Goal: Use online tool/utility: Utilize a website feature to perform a specific function

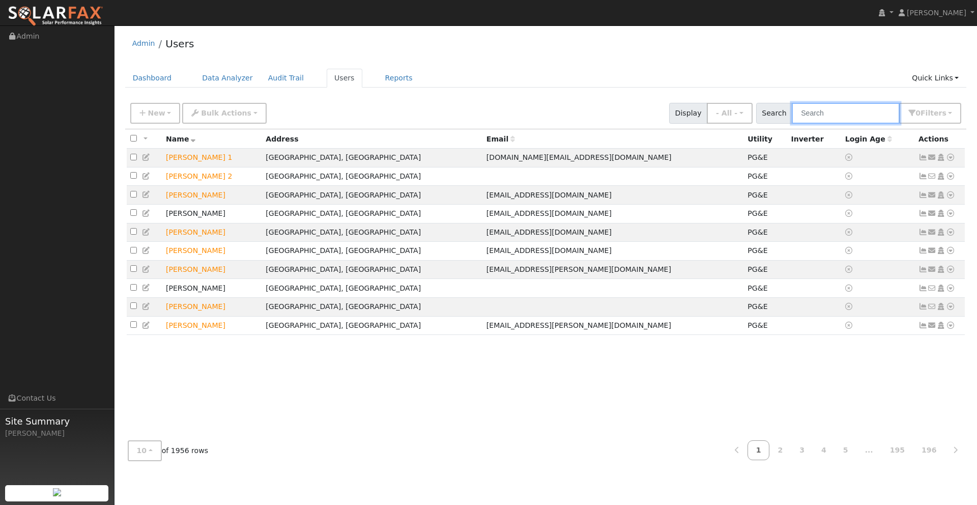
click at [844, 114] on input "text" at bounding box center [846, 113] width 108 height 21
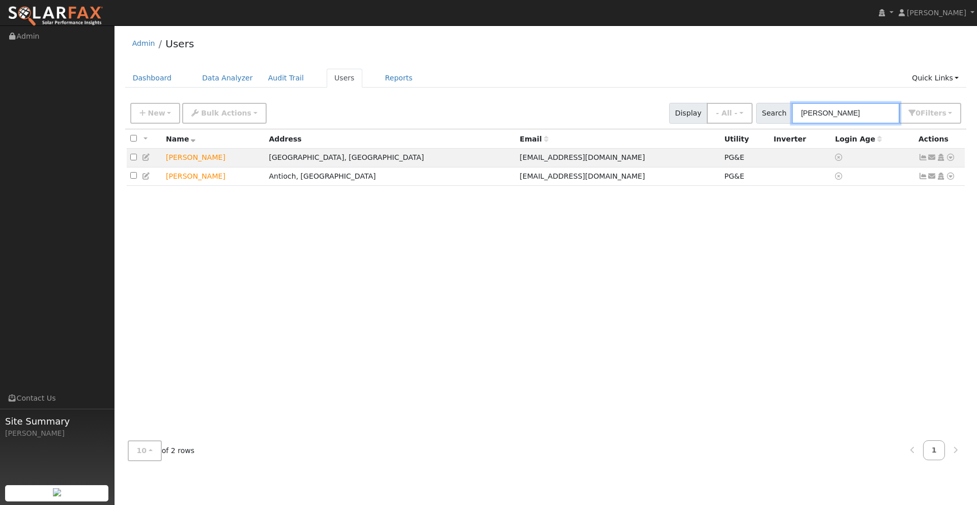
type input "britt"
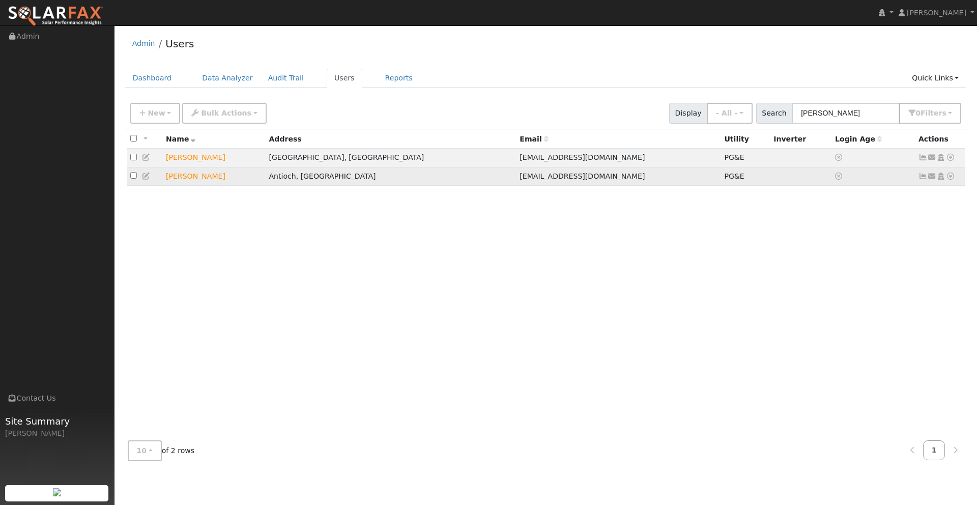
click at [950, 179] on icon at bounding box center [950, 175] width 9 height 7
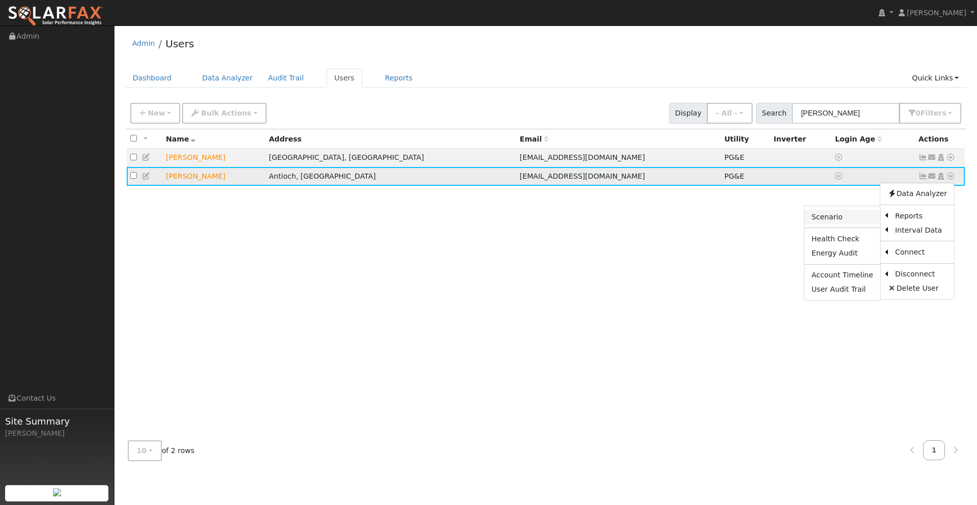
click at [828, 220] on link "Scenario" at bounding box center [842, 217] width 76 height 14
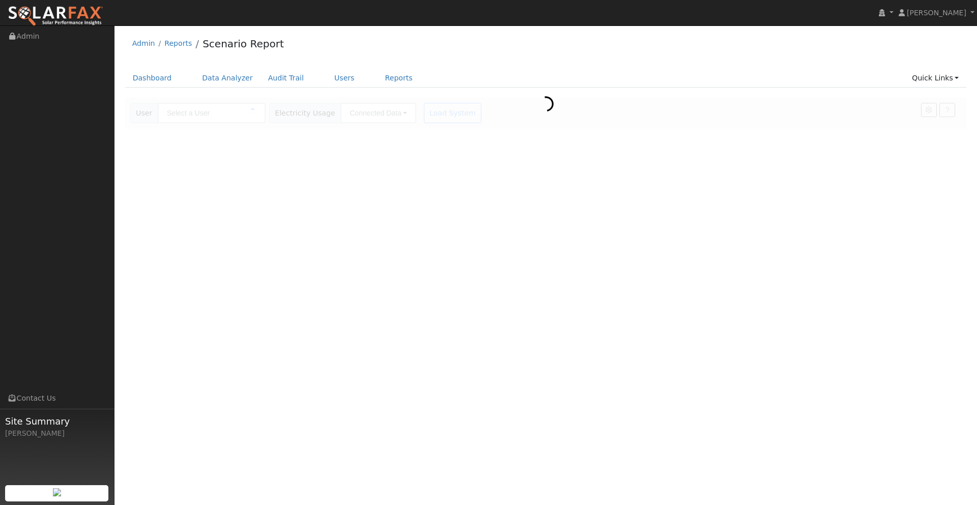
type input "[PERSON_NAME]"
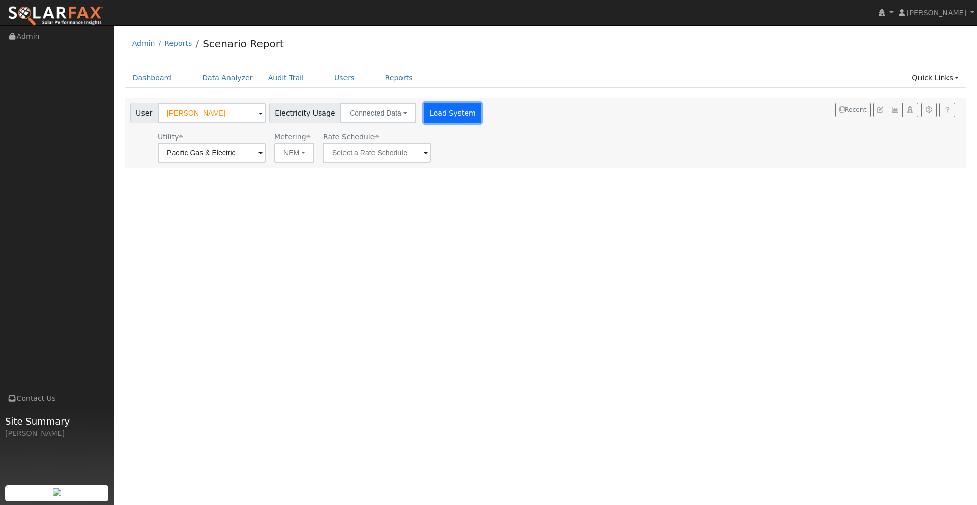
click at [444, 117] on button "Load System" at bounding box center [453, 113] width 58 height 20
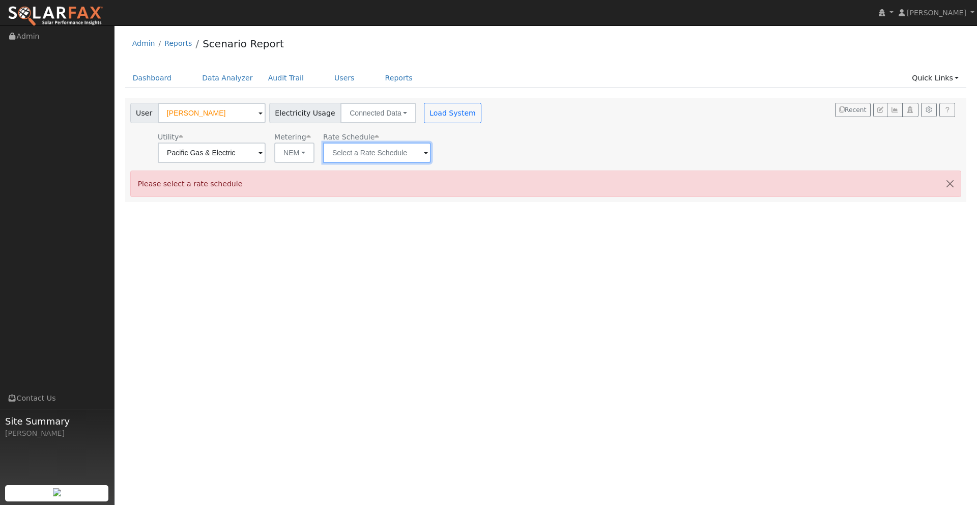
click at [391, 155] on input "text" at bounding box center [377, 152] width 108 height 20
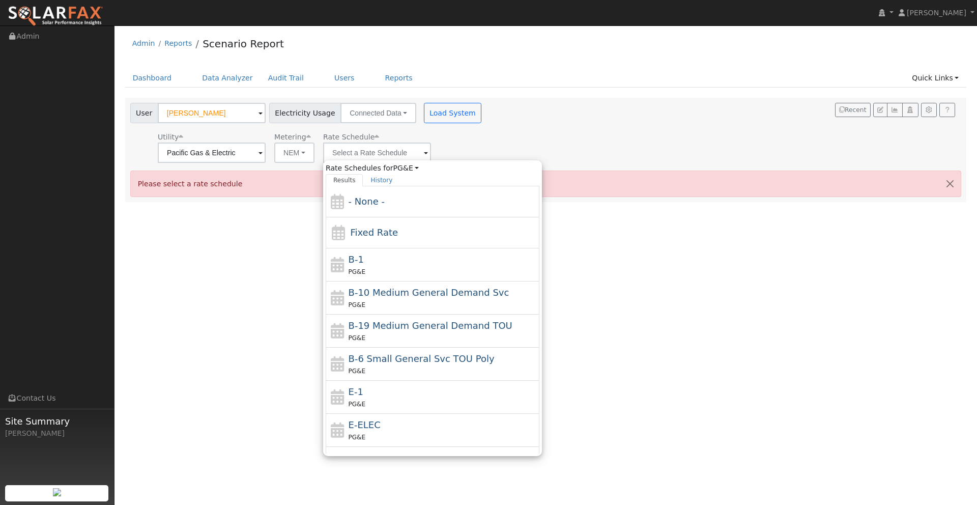
click at [383, 389] on div "E-1 PG&E" at bounding box center [443, 397] width 189 height 24
type input "E-1"
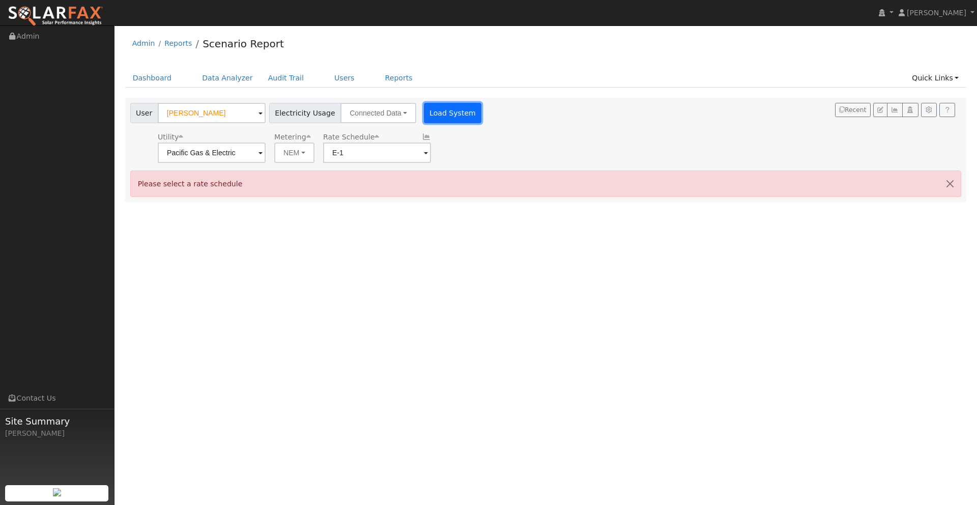
click at [451, 113] on button "Load System" at bounding box center [453, 113] width 58 height 20
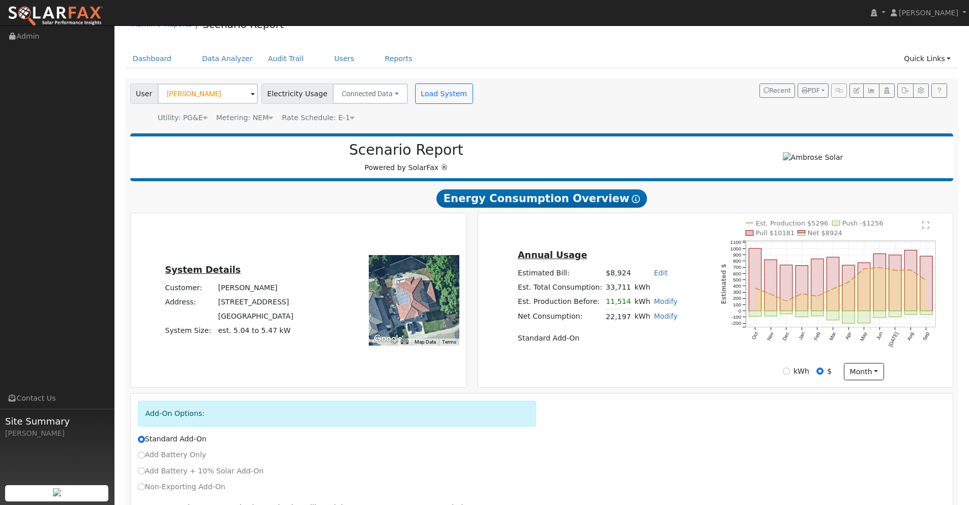
scroll to position [78, 0]
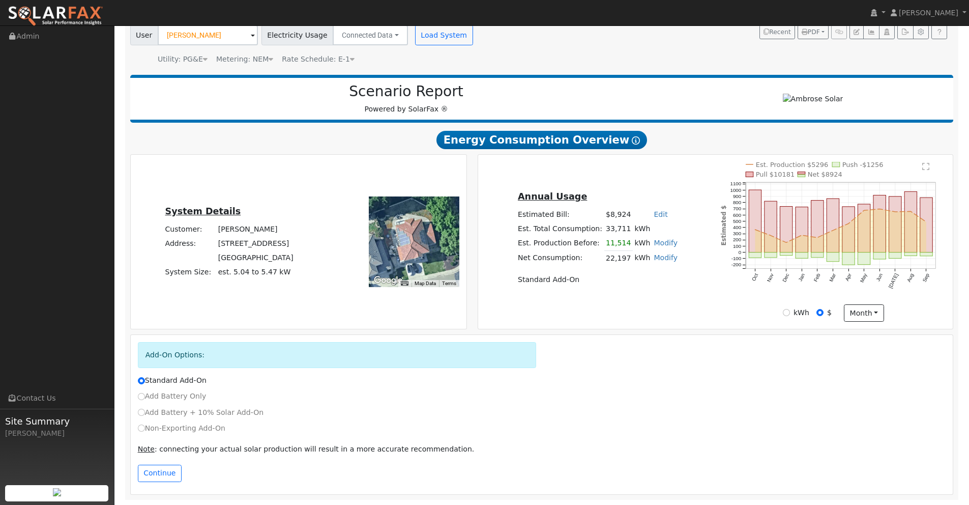
click at [145, 429] on label "Non-Exporting Add-On" at bounding box center [182, 428] width 88 height 11
click at [145, 429] on input "Non-Exporting Add-On" at bounding box center [141, 427] width 7 height 7
radio input "true"
radio input "false"
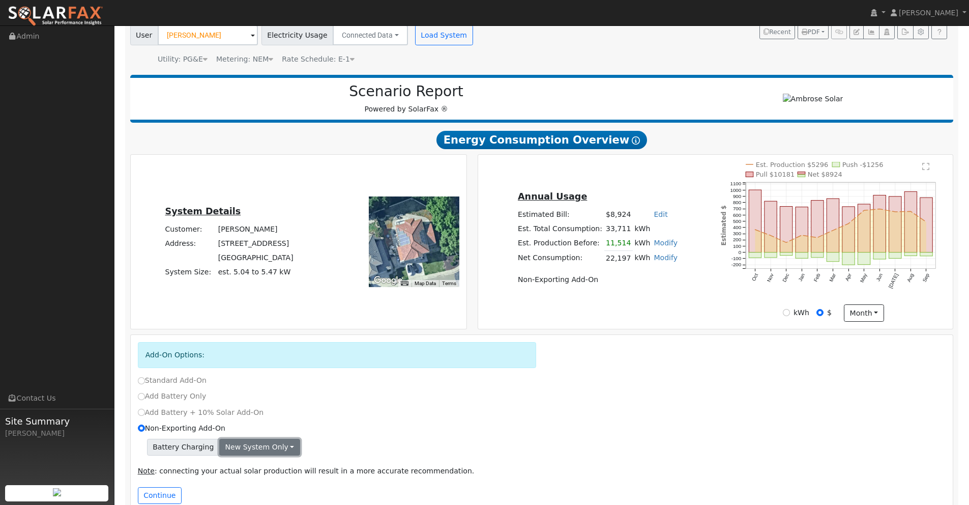
click at [265, 450] on button "New system only" at bounding box center [259, 447] width 81 height 17
click at [238, 483] on link "Both systems" at bounding box center [258, 482] width 76 height 14
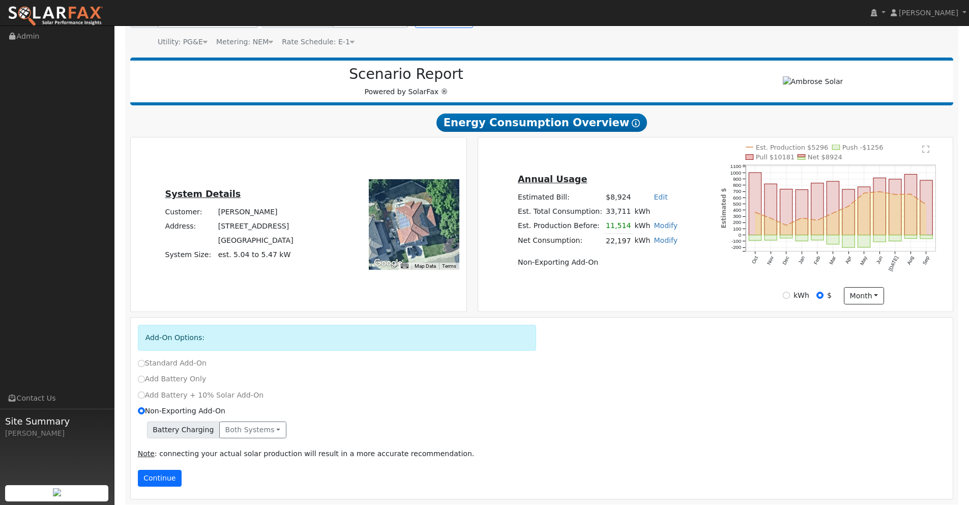
scroll to position [100, 0]
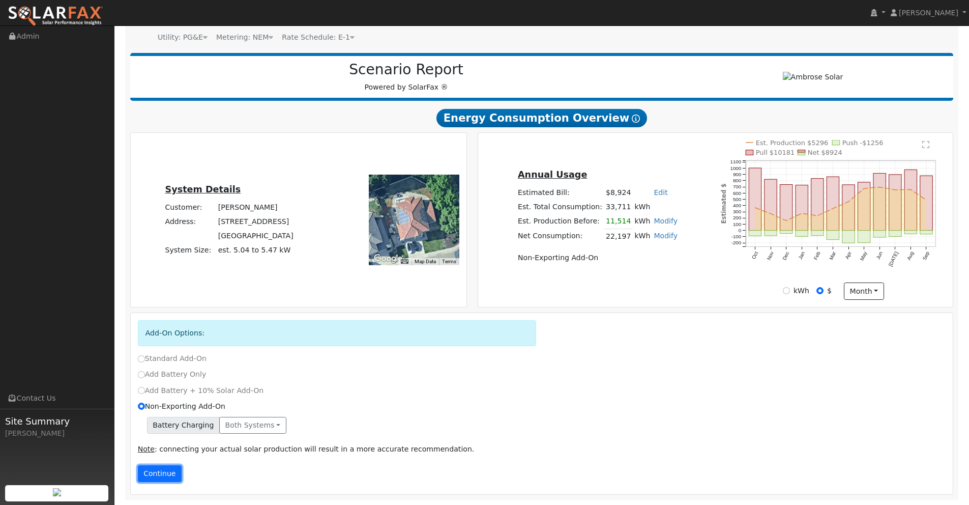
click at [152, 469] on button "Continue" at bounding box center [160, 473] width 44 height 17
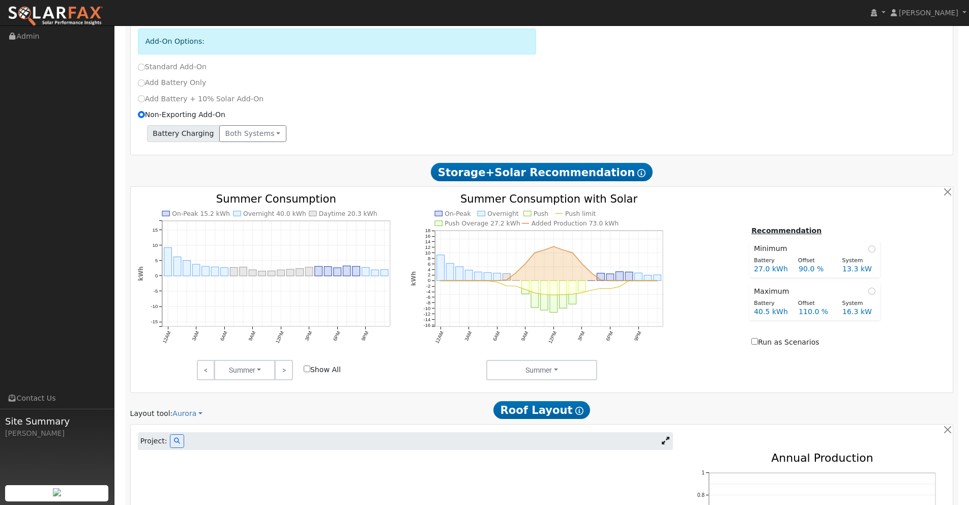
scroll to position [421, 0]
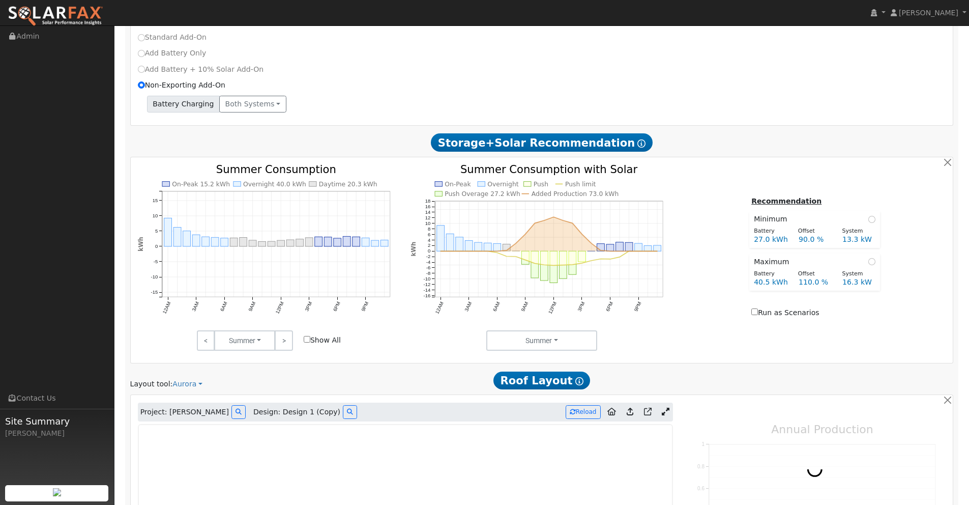
type input "20069"
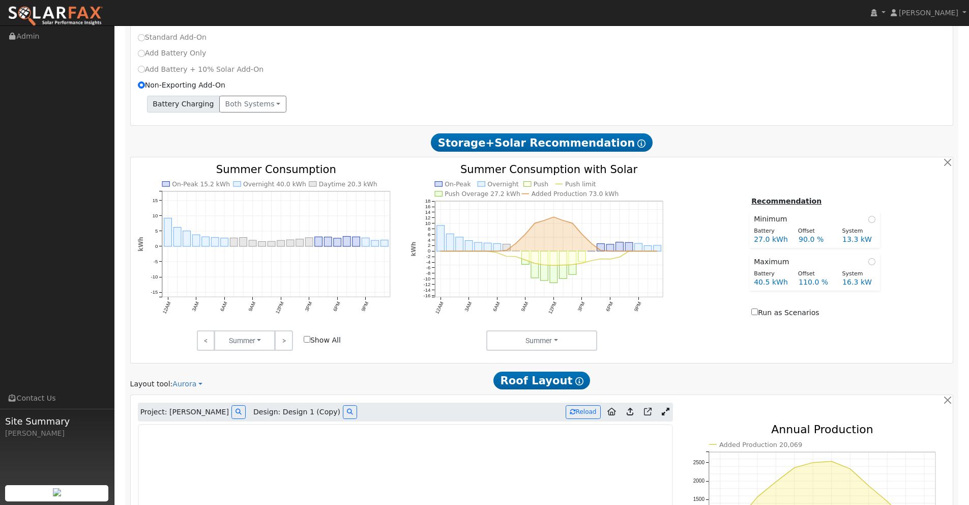
scroll to position [629, 0]
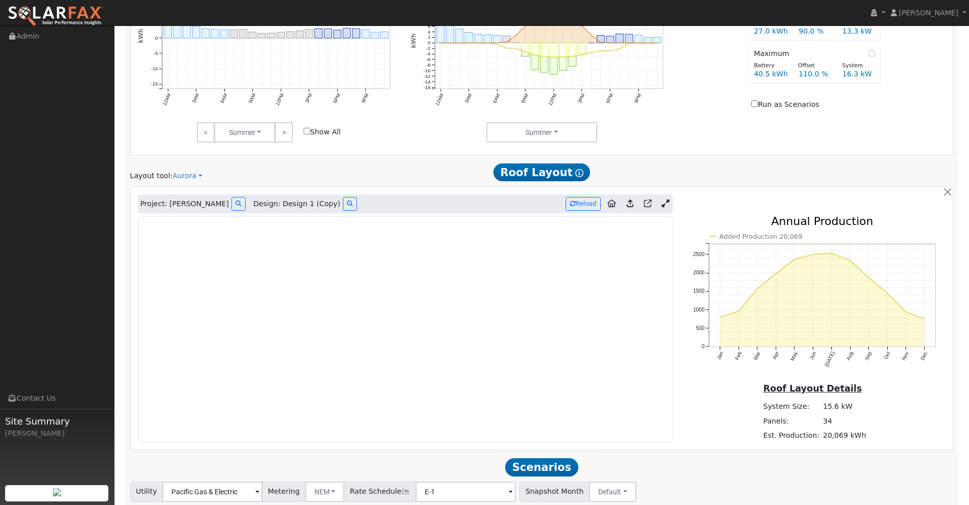
click at [665, 203] on icon at bounding box center [666, 203] width 8 height 8
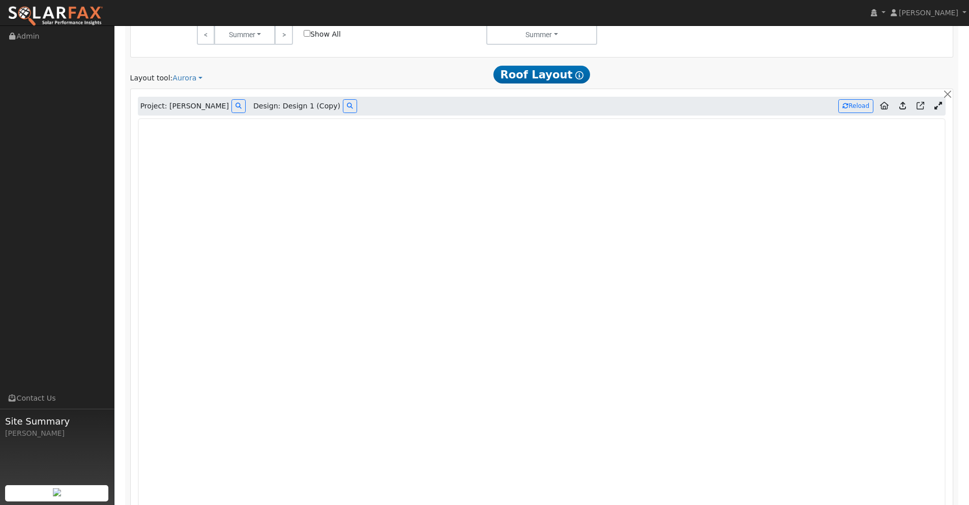
scroll to position [729, 0]
click at [904, 105] on icon at bounding box center [903, 104] width 7 height 8
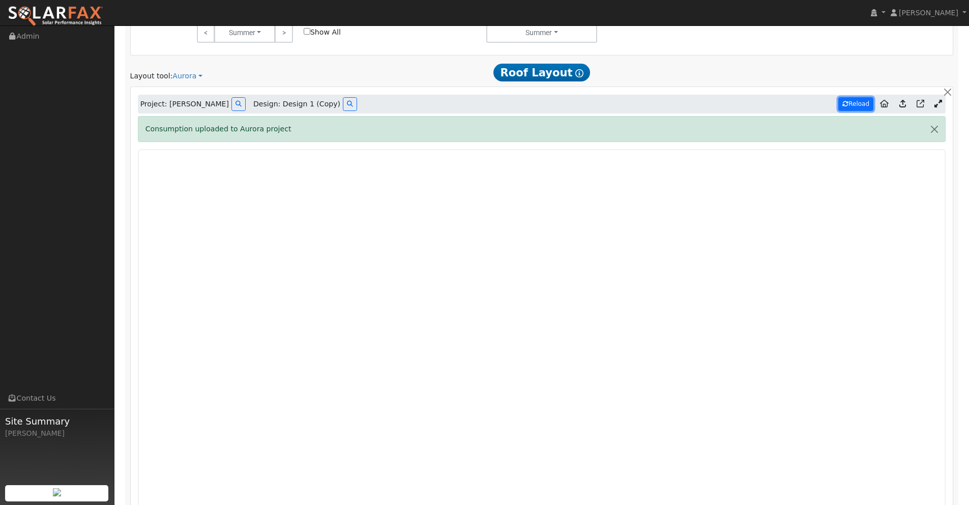
click at [855, 106] on button "Reload" at bounding box center [855, 104] width 35 height 14
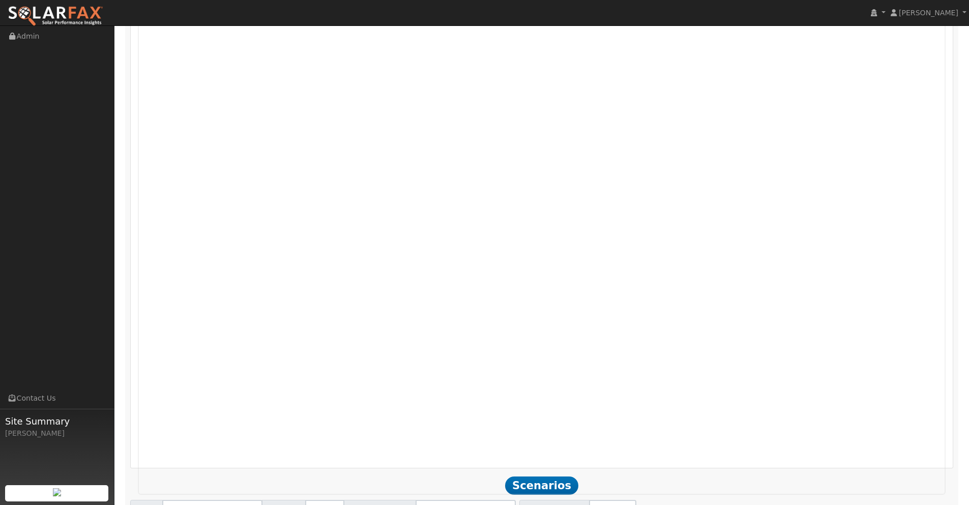
scroll to position [961, 0]
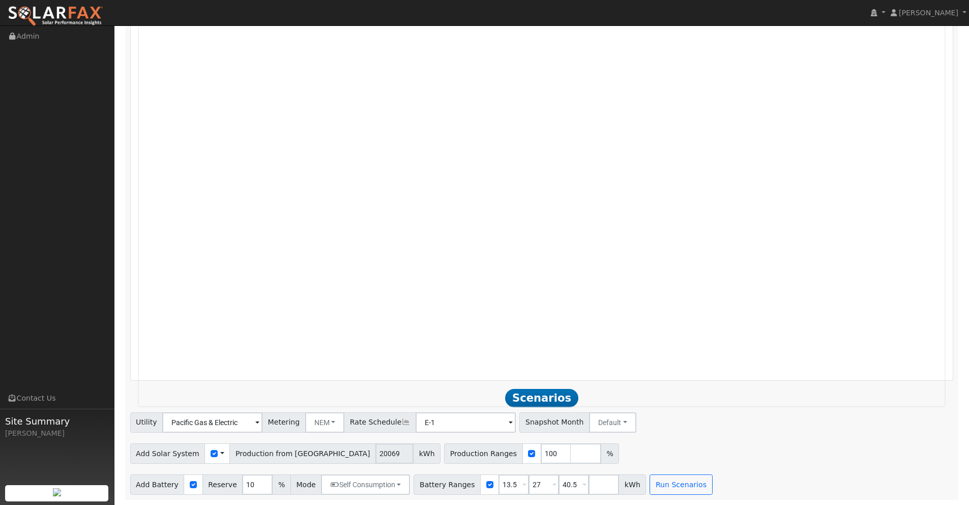
click at [523, 485] on span at bounding box center [525, 485] width 4 height 12
click at [509, 485] on input "13.5" at bounding box center [514, 484] width 31 height 20
drag, startPoint x: 508, startPoint y: 485, endPoint x: 474, endPoint y: 481, distance: 34.3
click at [474, 481] on div "Battery Ranges 13.5 Overrides Reserve % Mode None None Self Consumption Peak Sa…" at bounding box center [530, 484] width 233 height 20
type input "27"
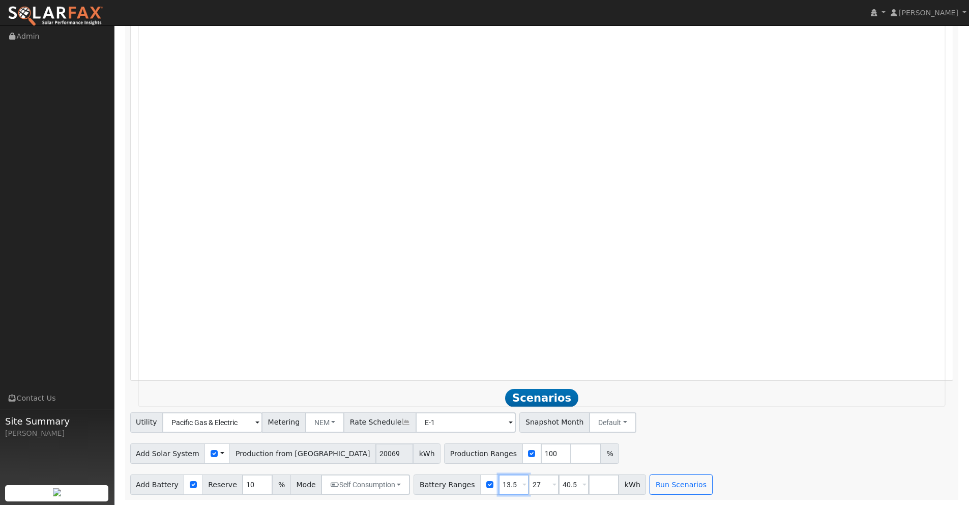
type input "40.5"
type input "27"
drag, startPoint x: 538, startPoint y: 481, endPoint x: 502, endPoint y: 480, distance: 36.1
click at [503, 481] on div "Battery Ranges 27 Overrides Reserve % Mode None None Self Consumption Peak Savi…" at bounding box center [515, 484] width 203 height 20
type input "0"
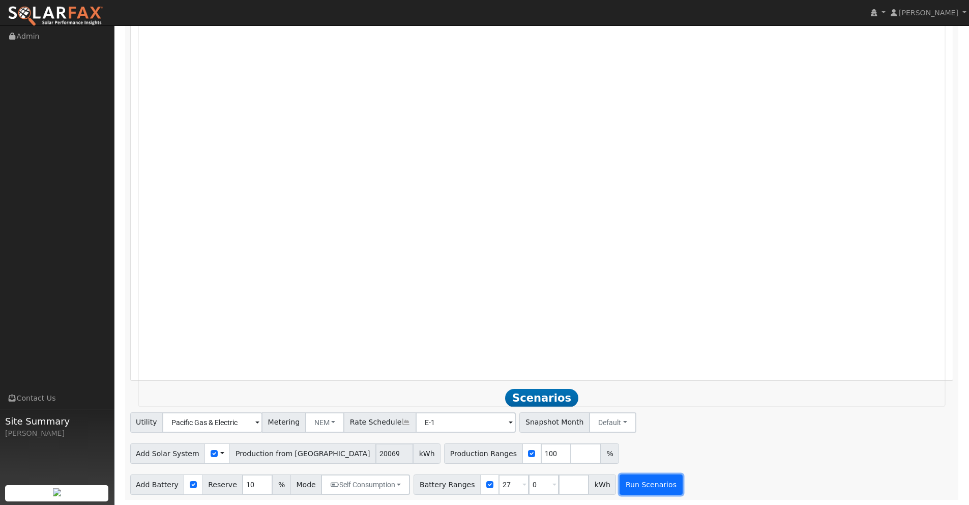
type input "0"
type input "27"
click at [631, 486] on button "Run Scenarios" at bounding box center [651, 484] width 63 height 20
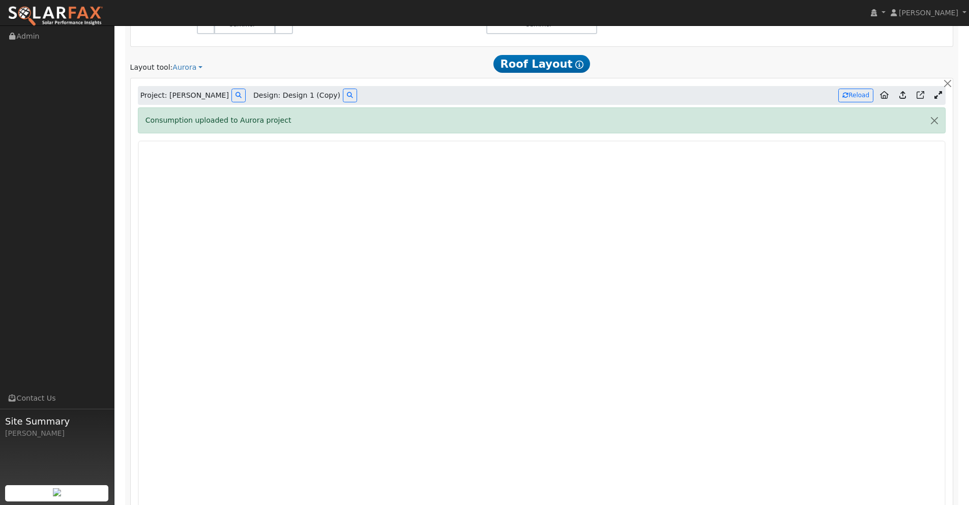
scroll to position [730, 0]
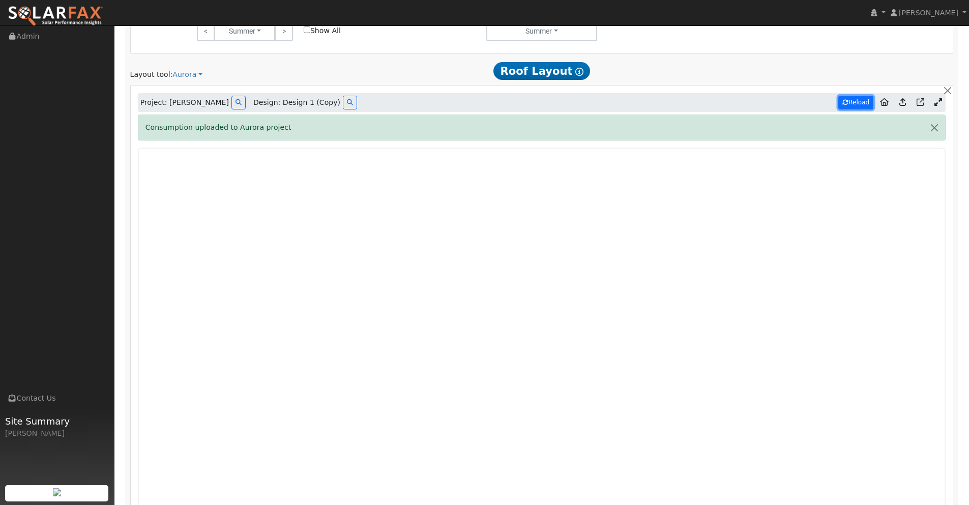
click at [858, 106] on button "Reload" at bounding box center [855, 103] width 35 height 14
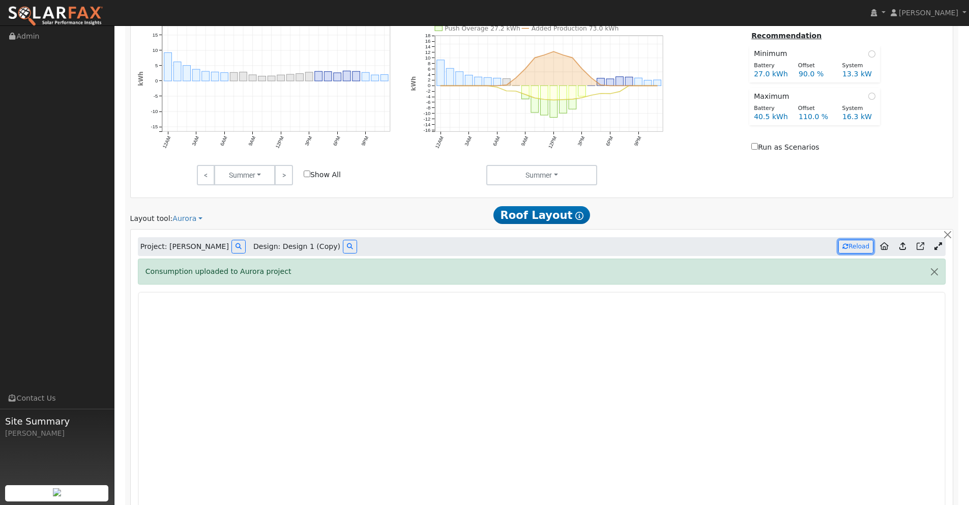
scroll to position [618, 0]
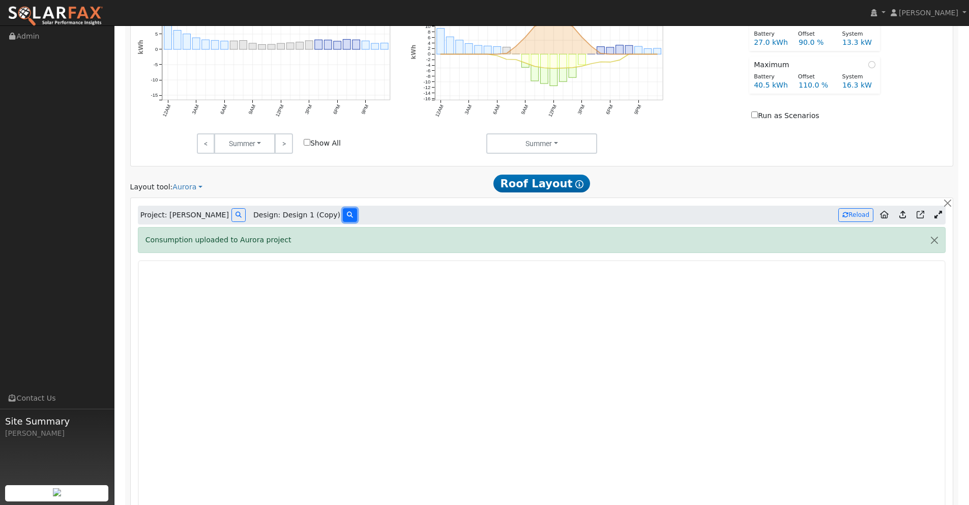
click at [347, 215] on icon at bounding box center [350, 215] width 6 height 6
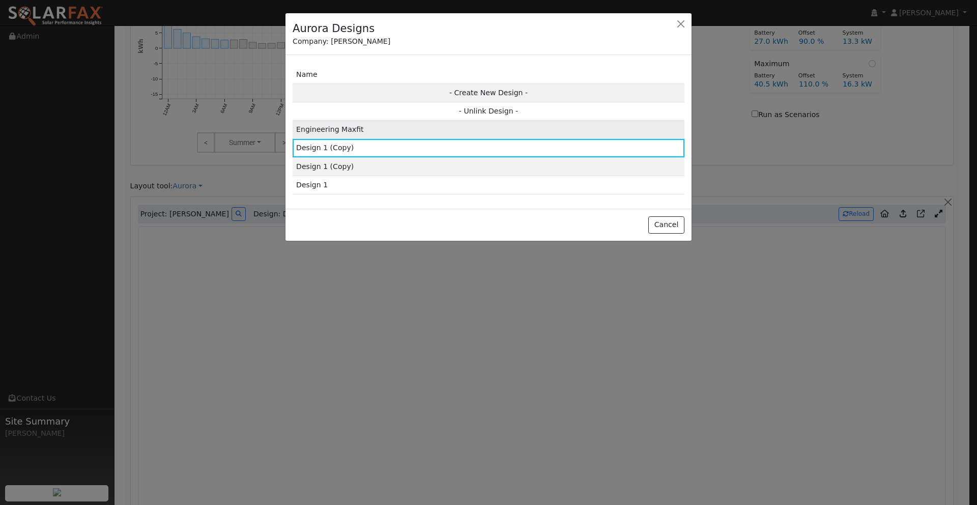
click at [375, 131] on td "Engineering Maxfit" at bounding box center [489, 130] width 392 height 18
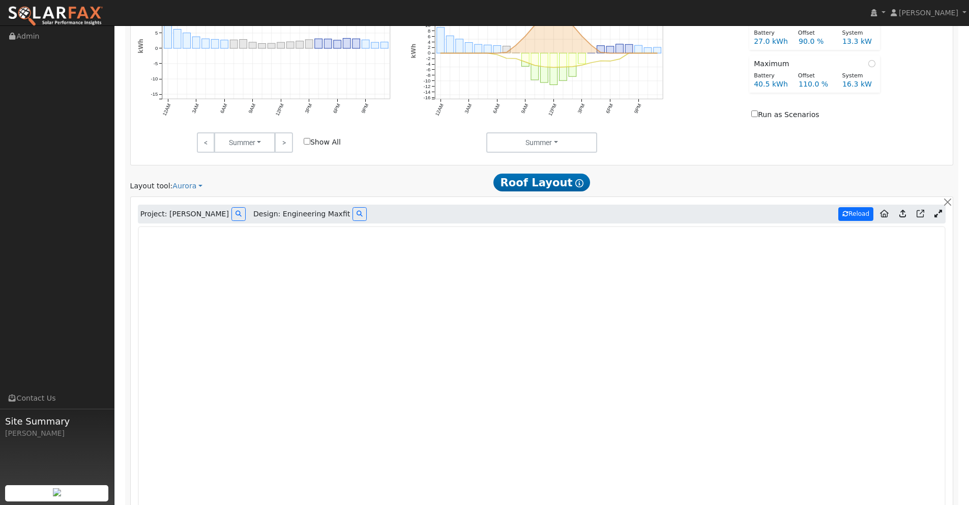
type input "15615"
click at [852, 213] on button "Reload" at bounding box center [855, 214] width 35 height 14
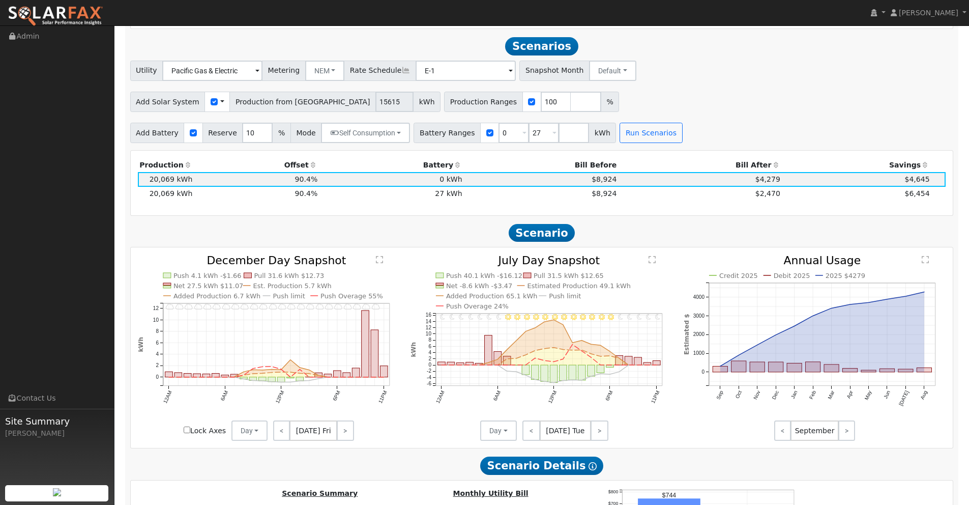
scroll to position [1309, 0]
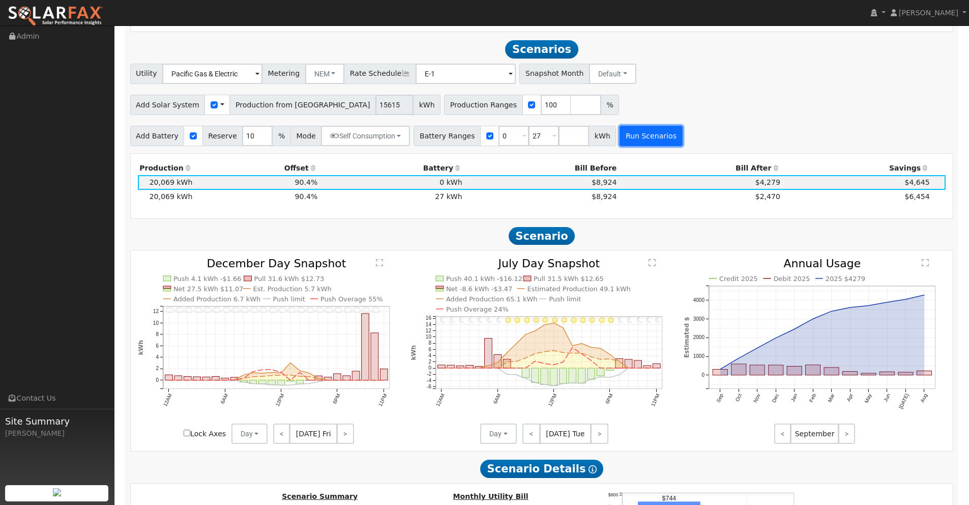
click at [635, 138] on button "Run Scenarios" at bounding box center [651, 136] width 63 height 20
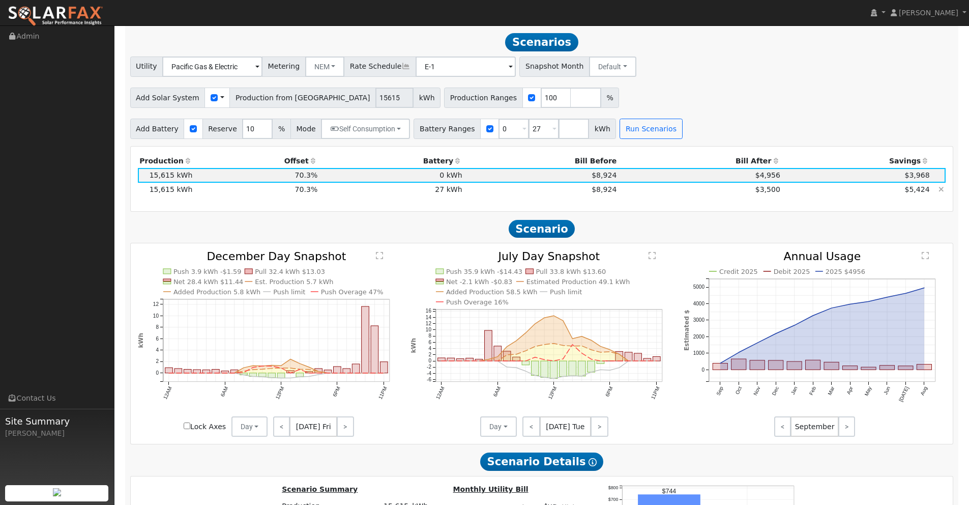
scroll to position [1319, 0]
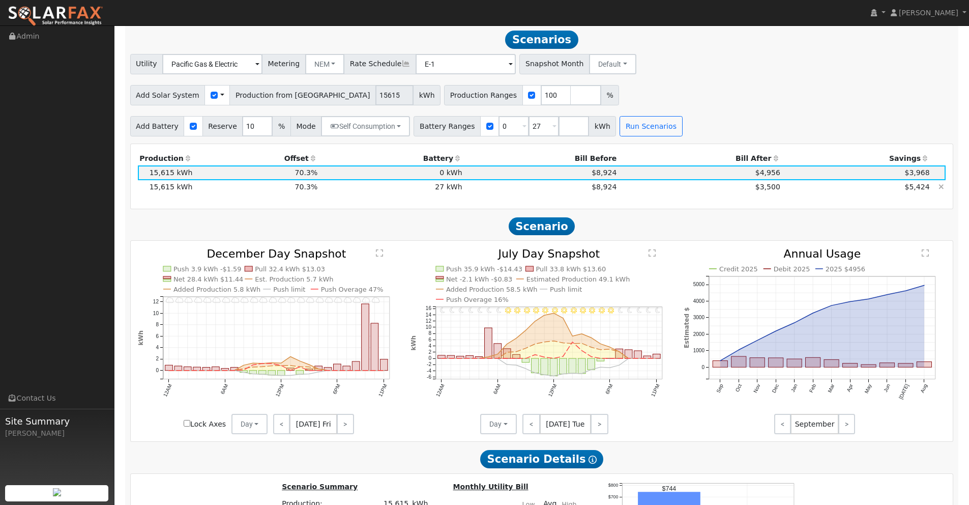
click at [740, 186] on td "$3,500" at bounding box center [701, 187] width 164 height 14
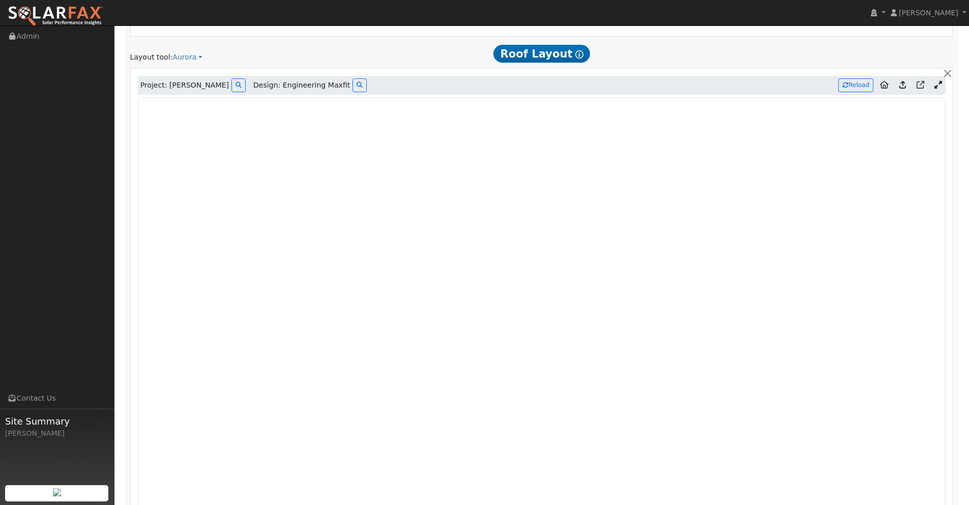
scroll to position [741, 0]
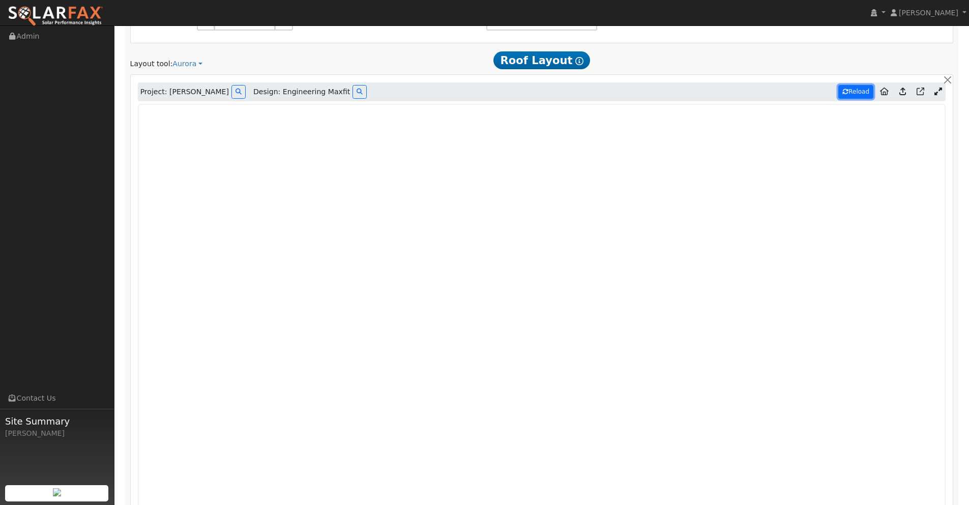
click at [849, 92] on button "Reload" at bounding box center [855, 92] width 35 height 14
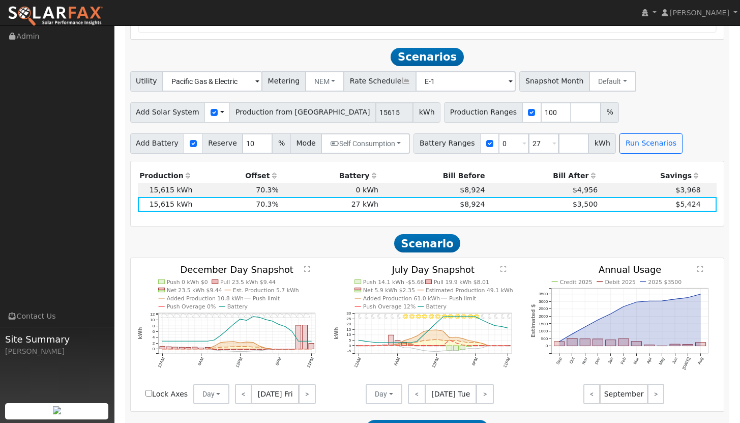
scroll to position [1222, 0]
